Goal: Information Seeking & Learning: Learn about a topic

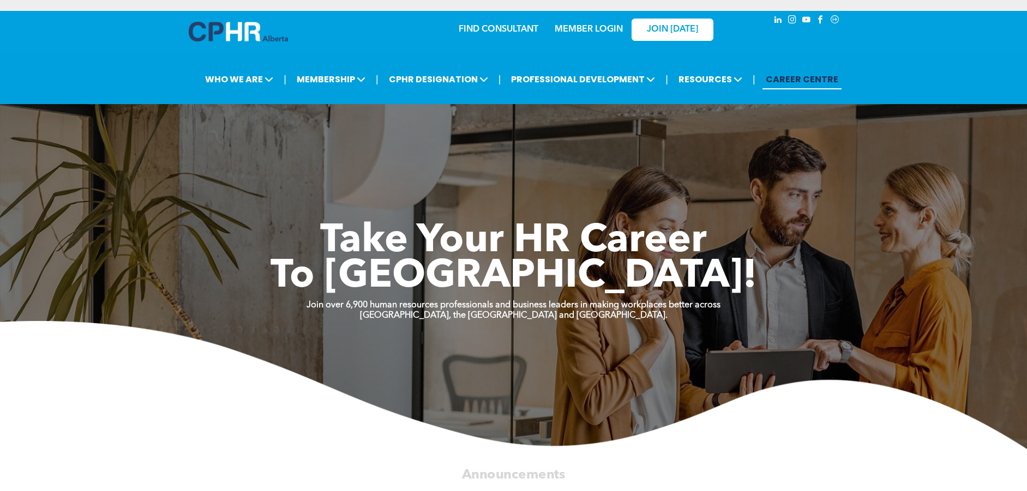
click at [613, 31] on link "MEMBER LOGIN" at bounding box center [589, 29] width 68 height 9
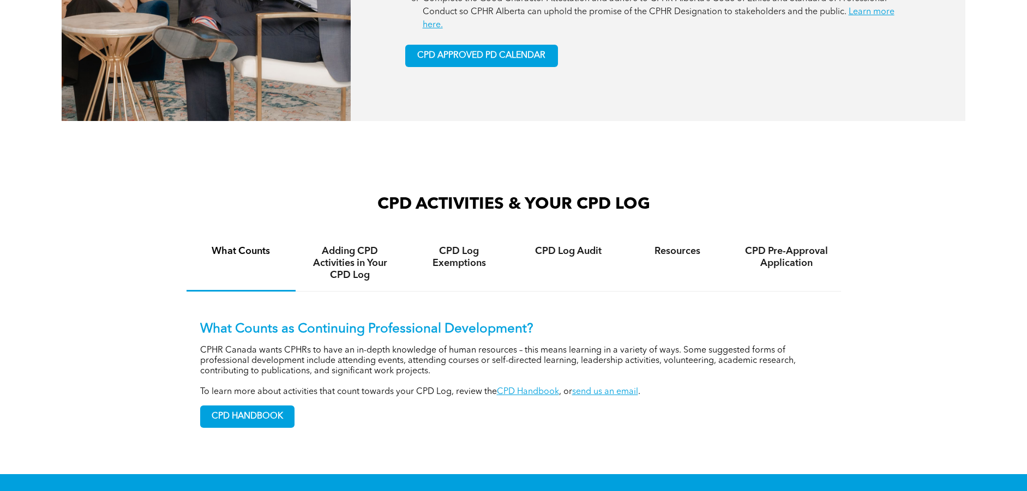
scroll to position [709, 0]
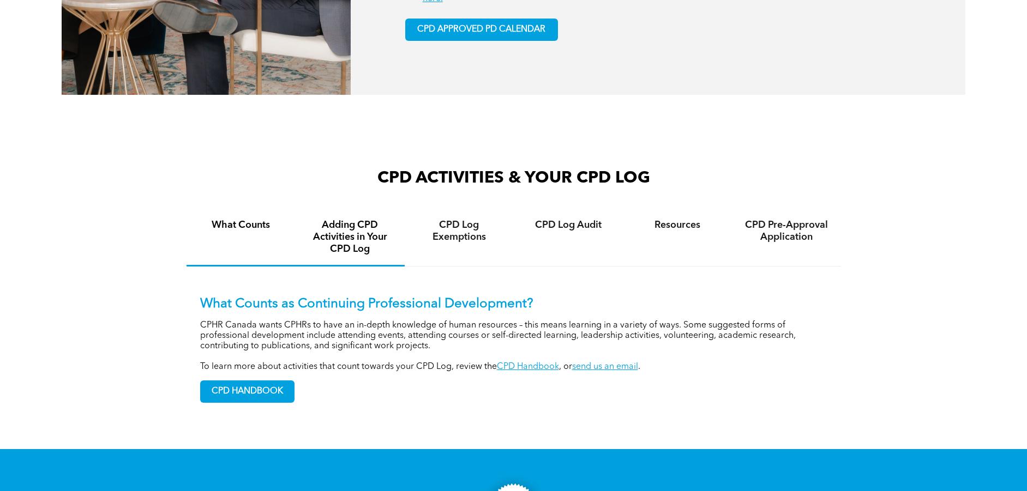
click at [339, 233] on h4 "Adding CPD Activities in Your CPD Log" at bounding box center [349, 237] width 89 height 36
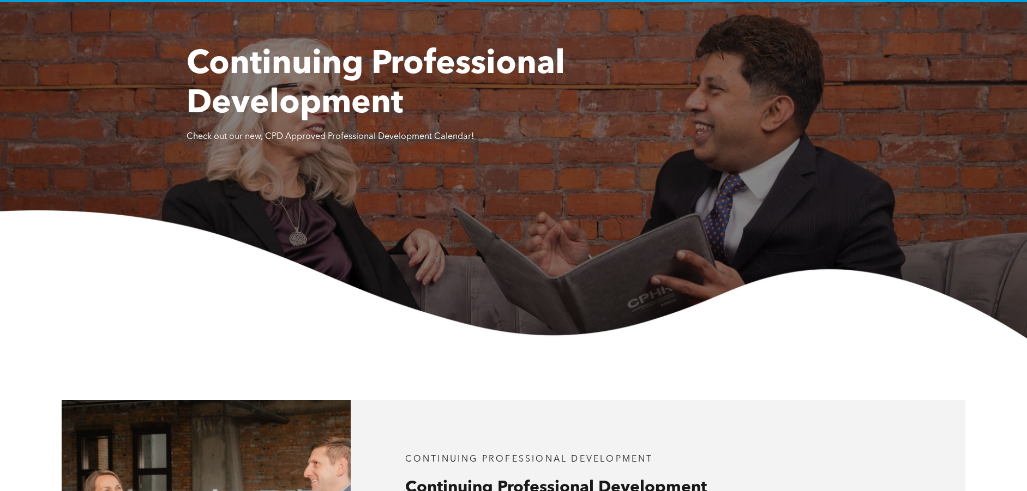
scroll to position [0, 0]
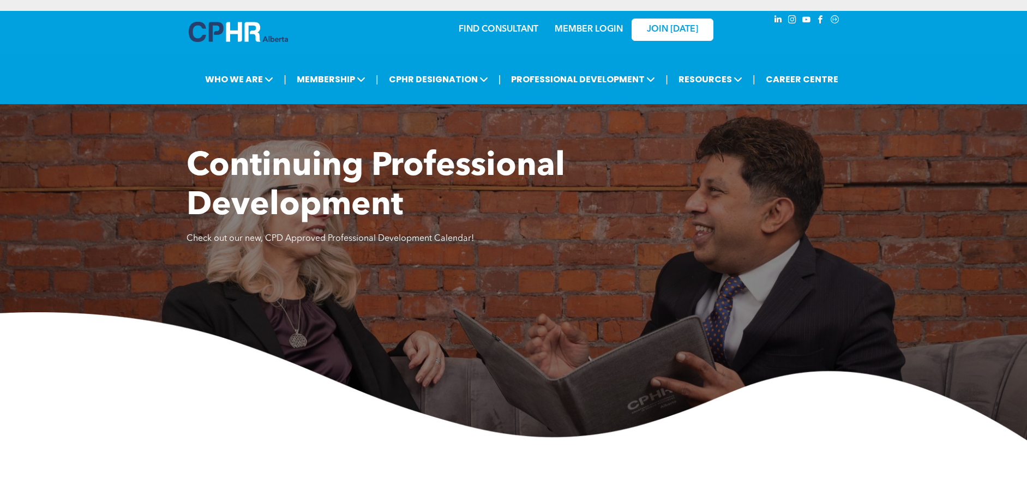
click at [590, 33] on link "MEMBER LOGIN" at bounding box center [589, 29] width 68 height 9
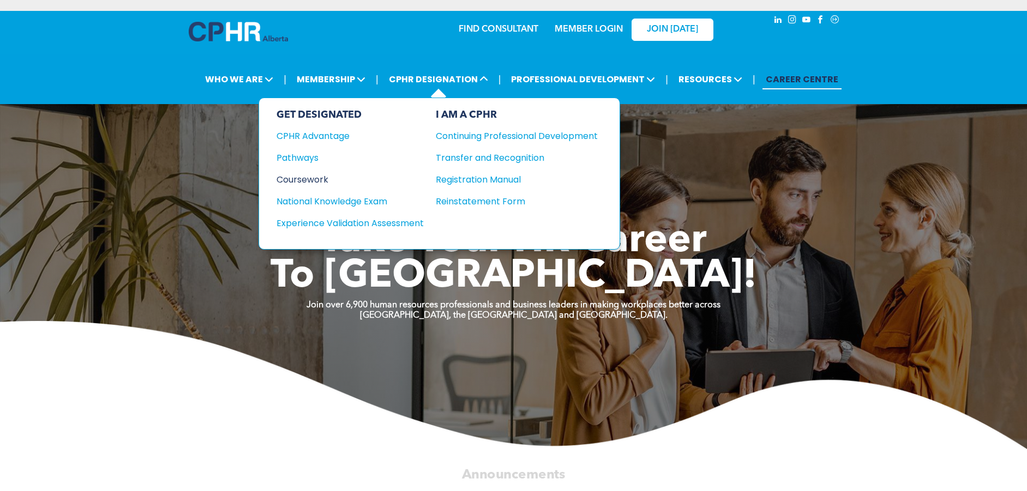
click at [319, 181] on div "Coursework" at bounding box center [343, 180] width 133 height 14
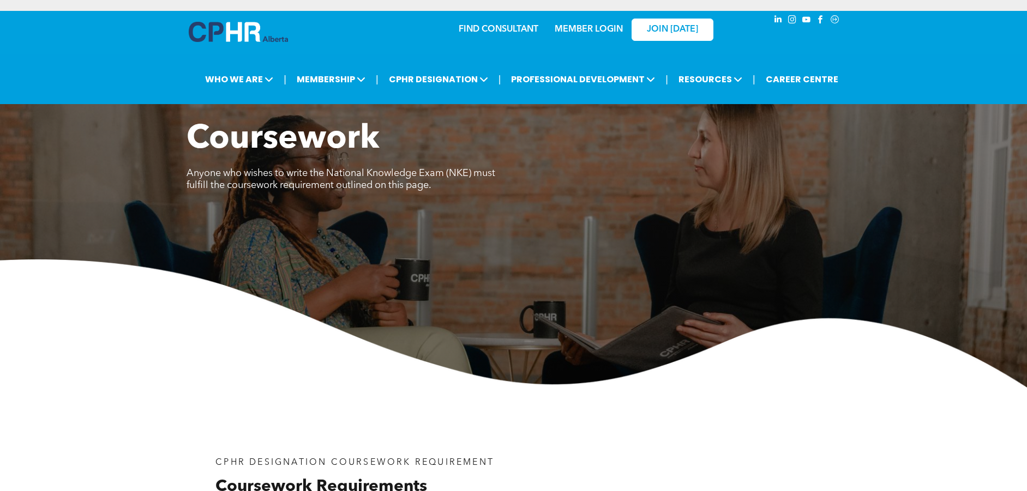
click at [808, 373] on img at bounding box center [513, 324] width 1027 height 128
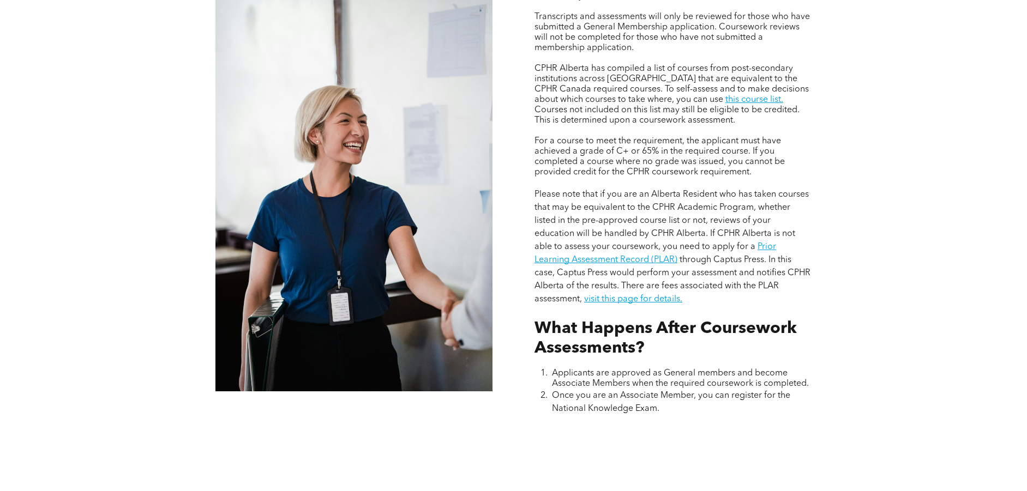
scroll to position [982, 0]
click at [769, 247] on link "Prior Learning Assessment Record (PLAR)" at bounding box center [656, 254] width 242 height 22
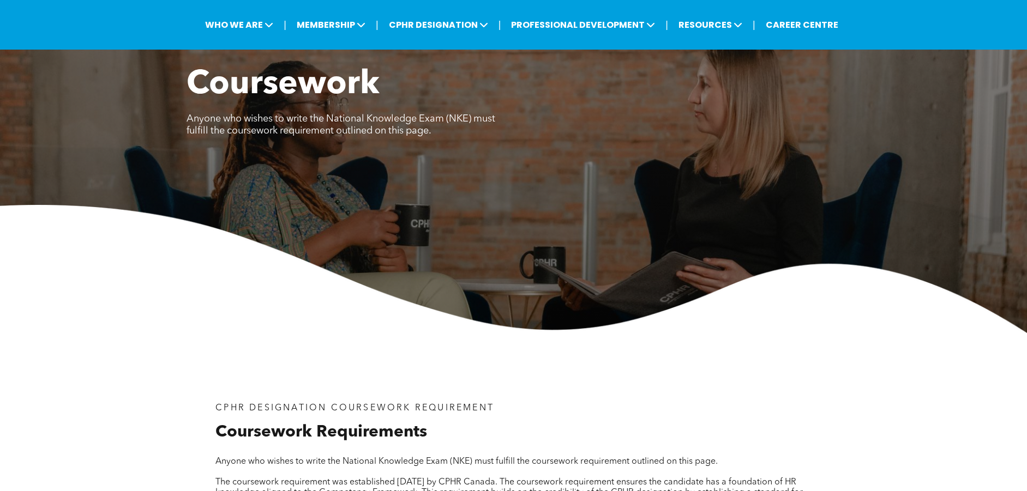
scroll to position [0, 0]
